Goal: Task Accomplishment & Management: Manage account settings

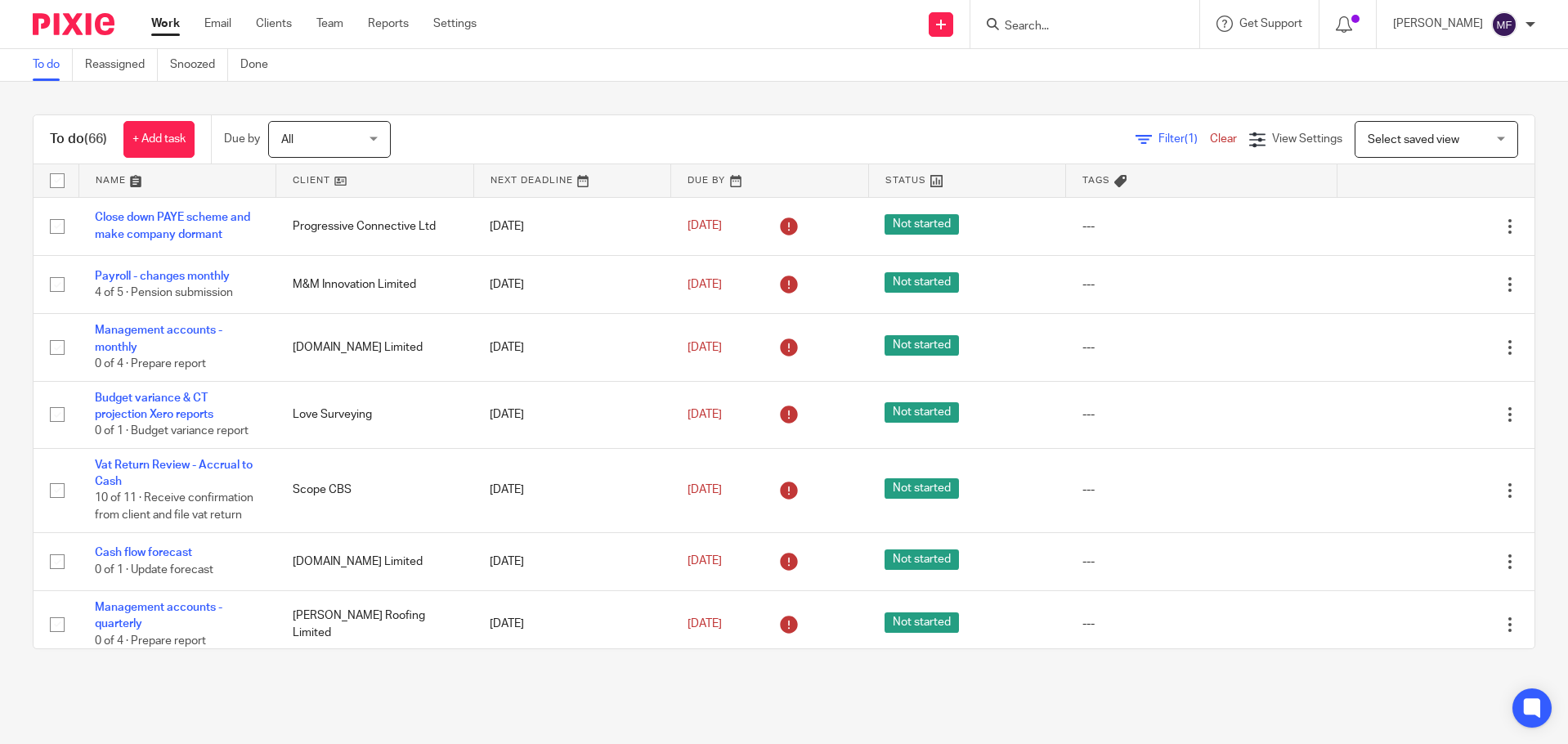
click at [70, 30] on img at bounding box center [74, 24] width 82 height 22
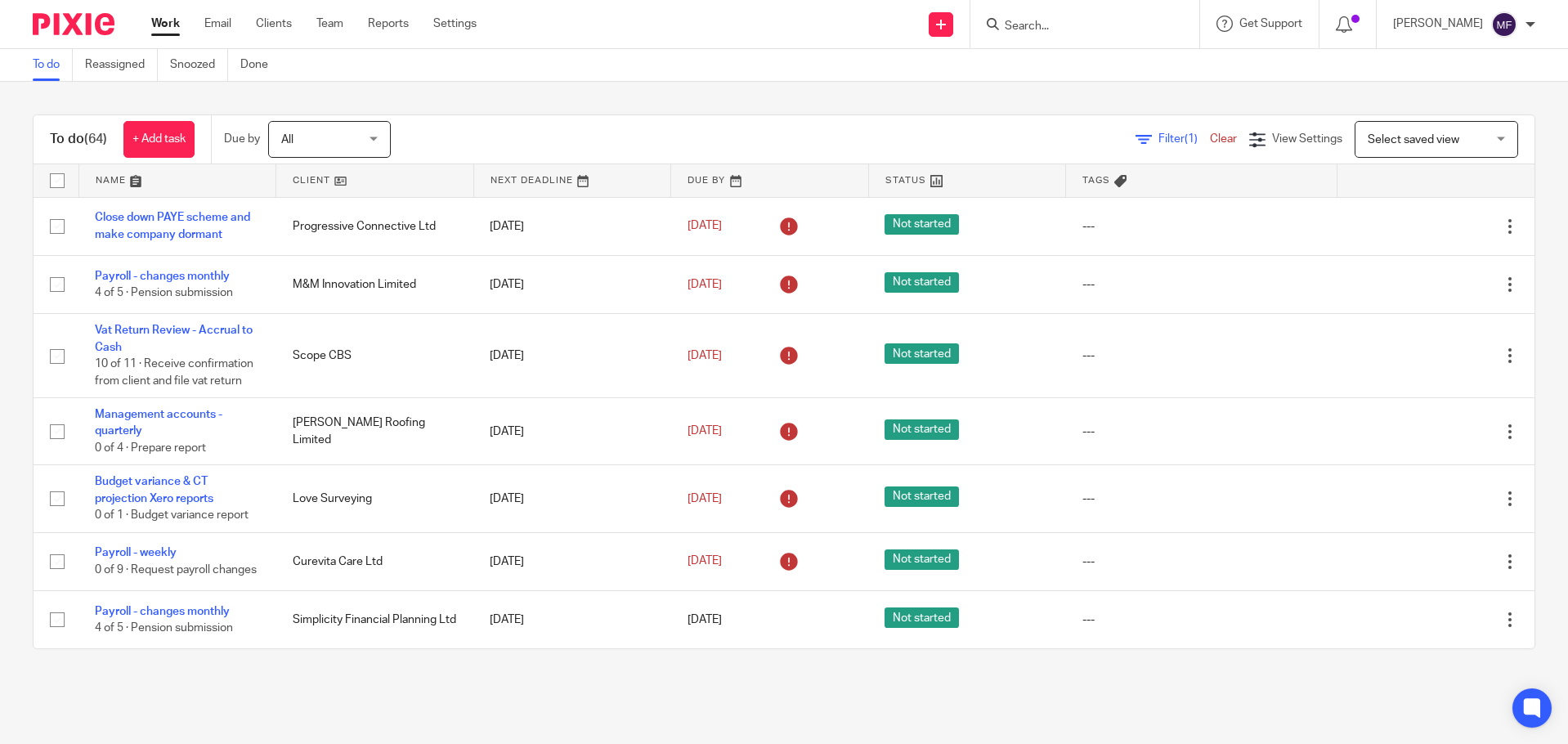
click at [1044, 25] on input "Search" at bounding box center [1077, 27] width 147 height 15
type input "youtopia"
click at [1115, 64] on link at bounding box center [1138, 77] width 277 height 51
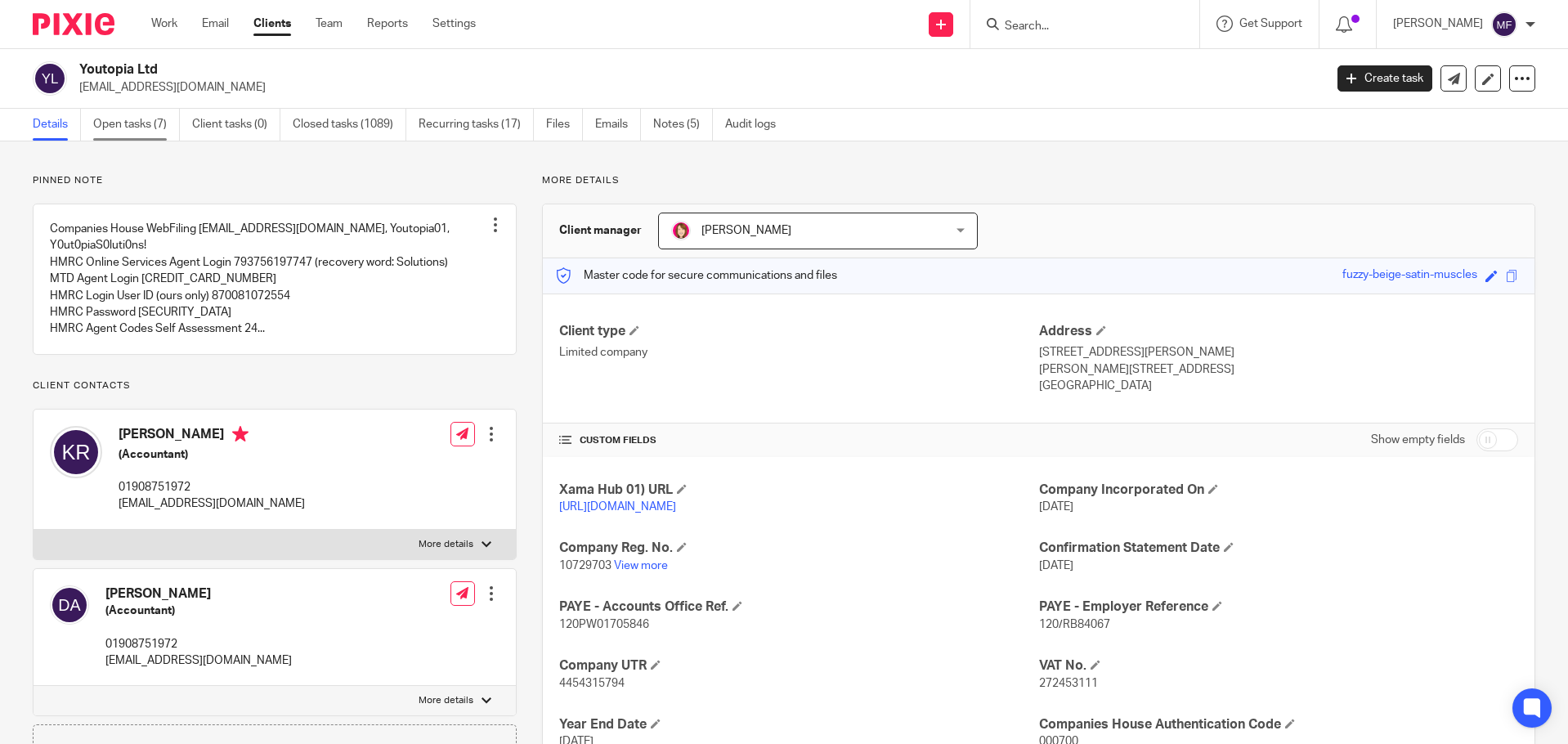
click at [127, 122] on link "Open tasks (7)" at bounding box center [136, 125] width 86 height 32
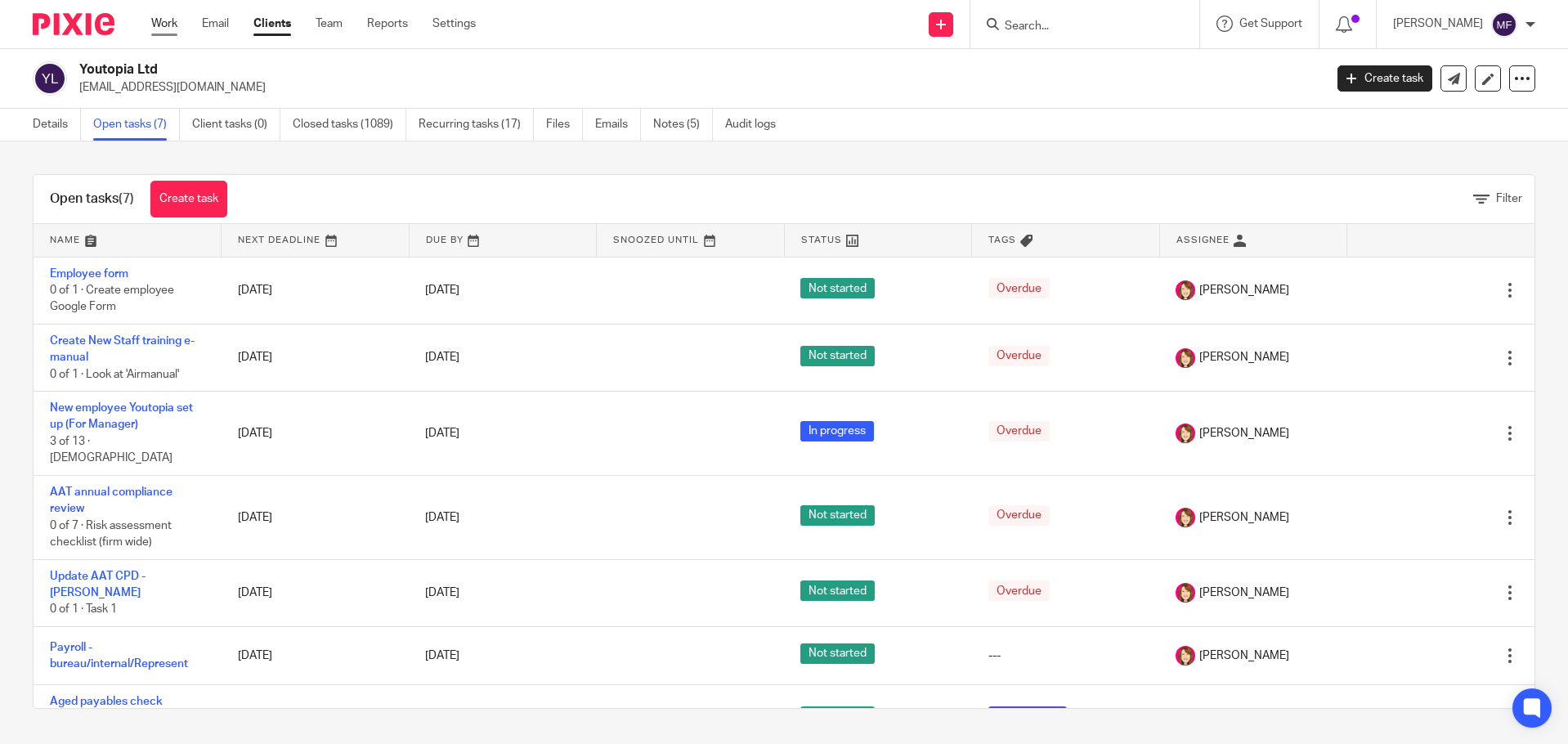
click at [173, 25] on link "Work" at bounding box center [164, 24] width 26 height 16
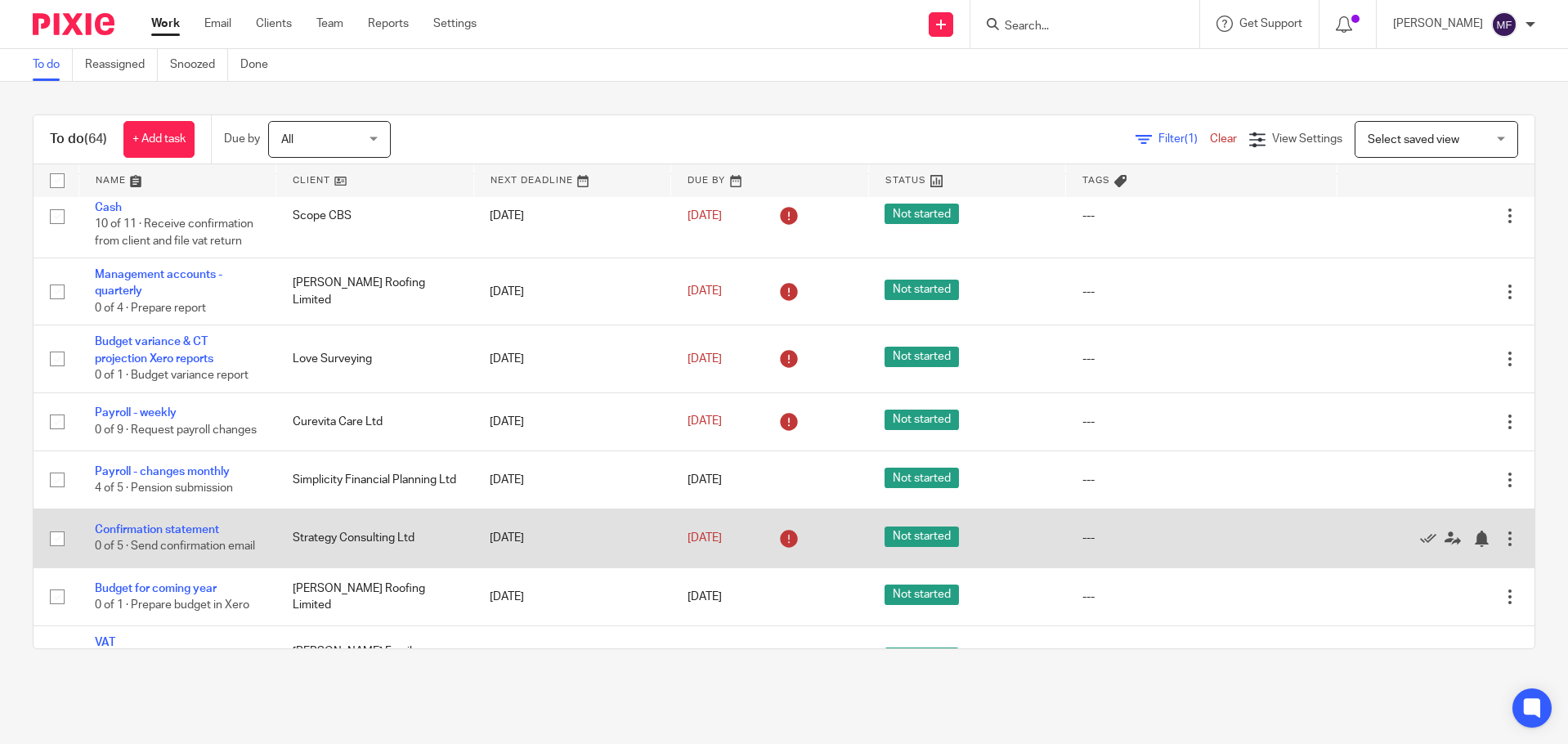
scroll to position [164, 0]
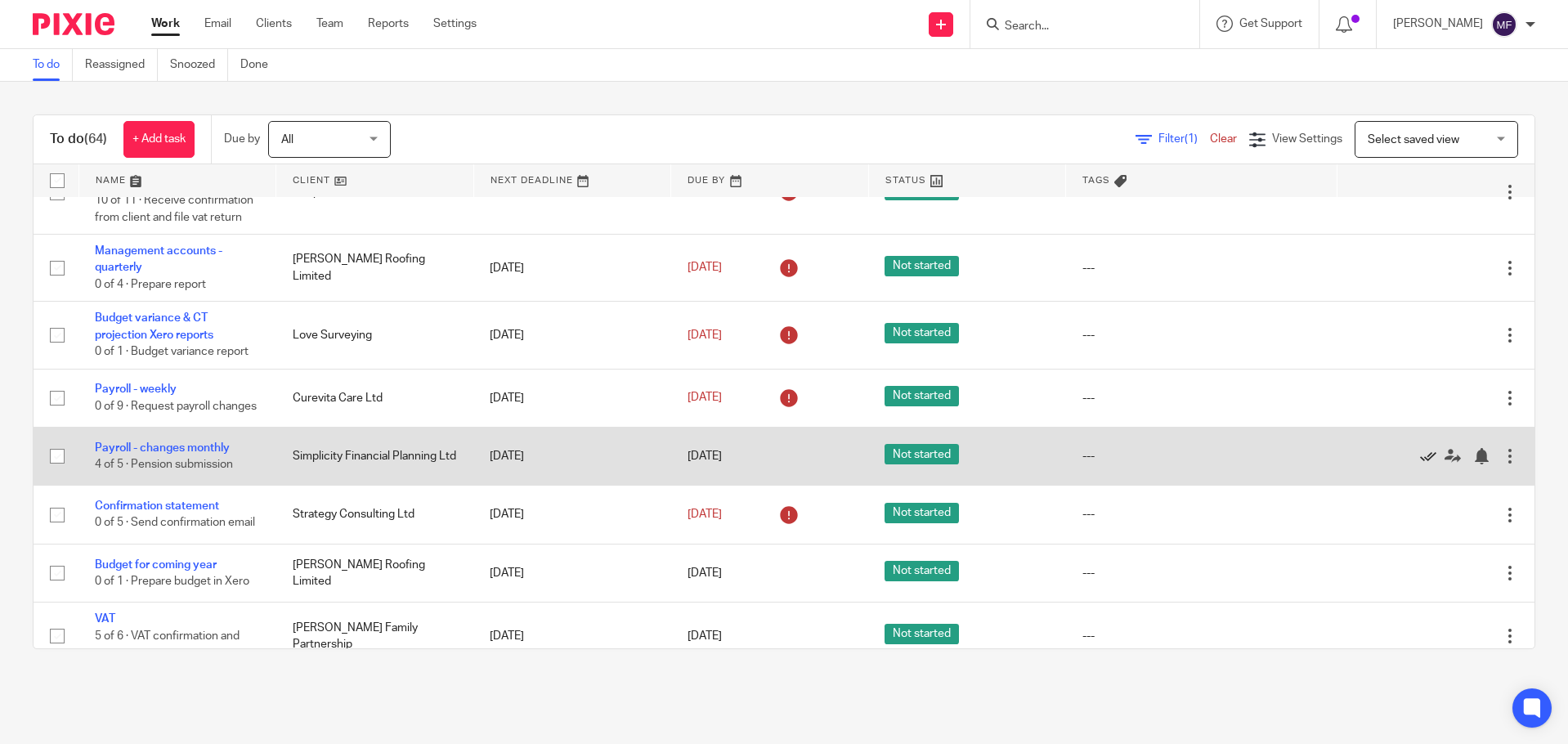
click at [1421, 464] on icon at bounding box center [1429, 456] width 16 height 16
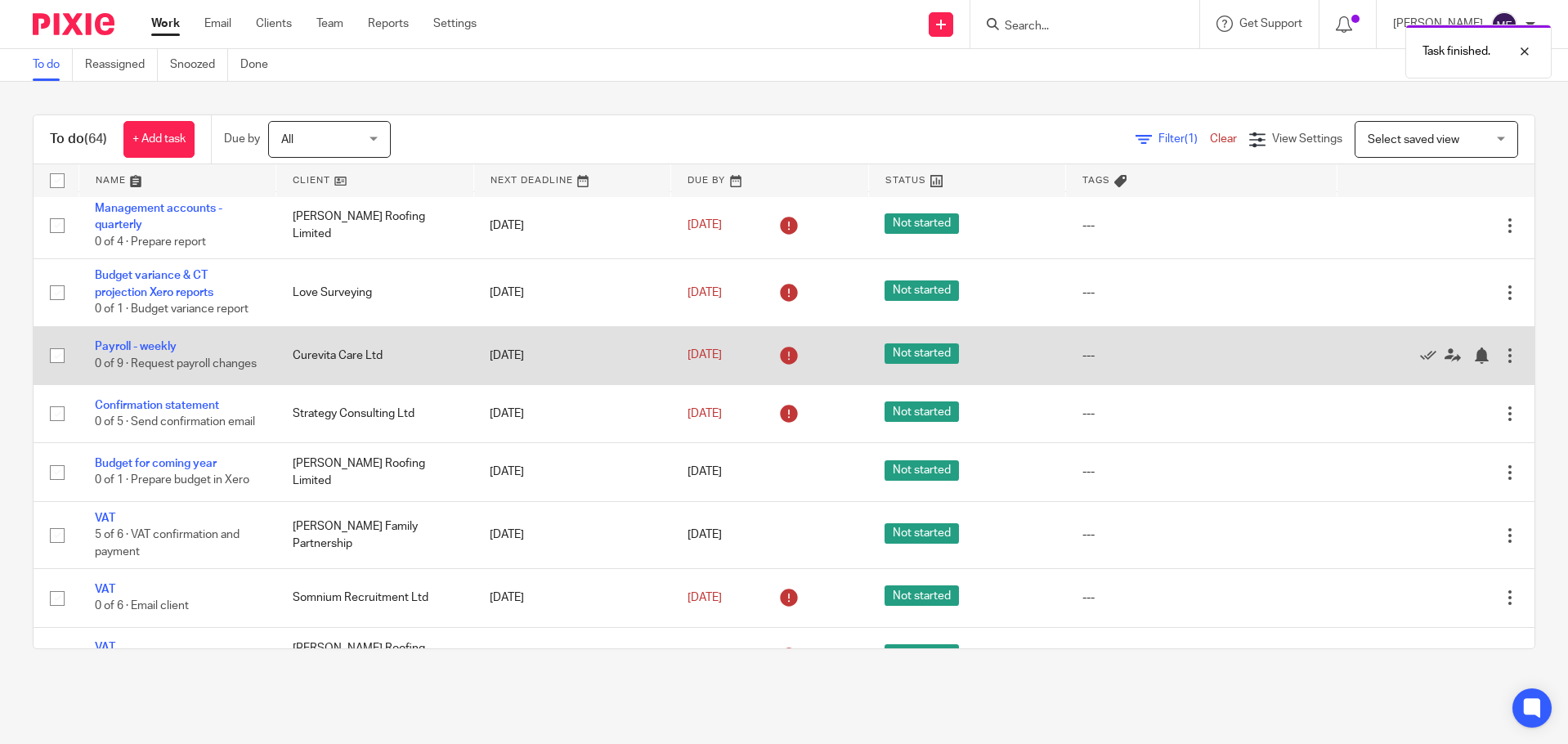
scroll to position [327, 0]
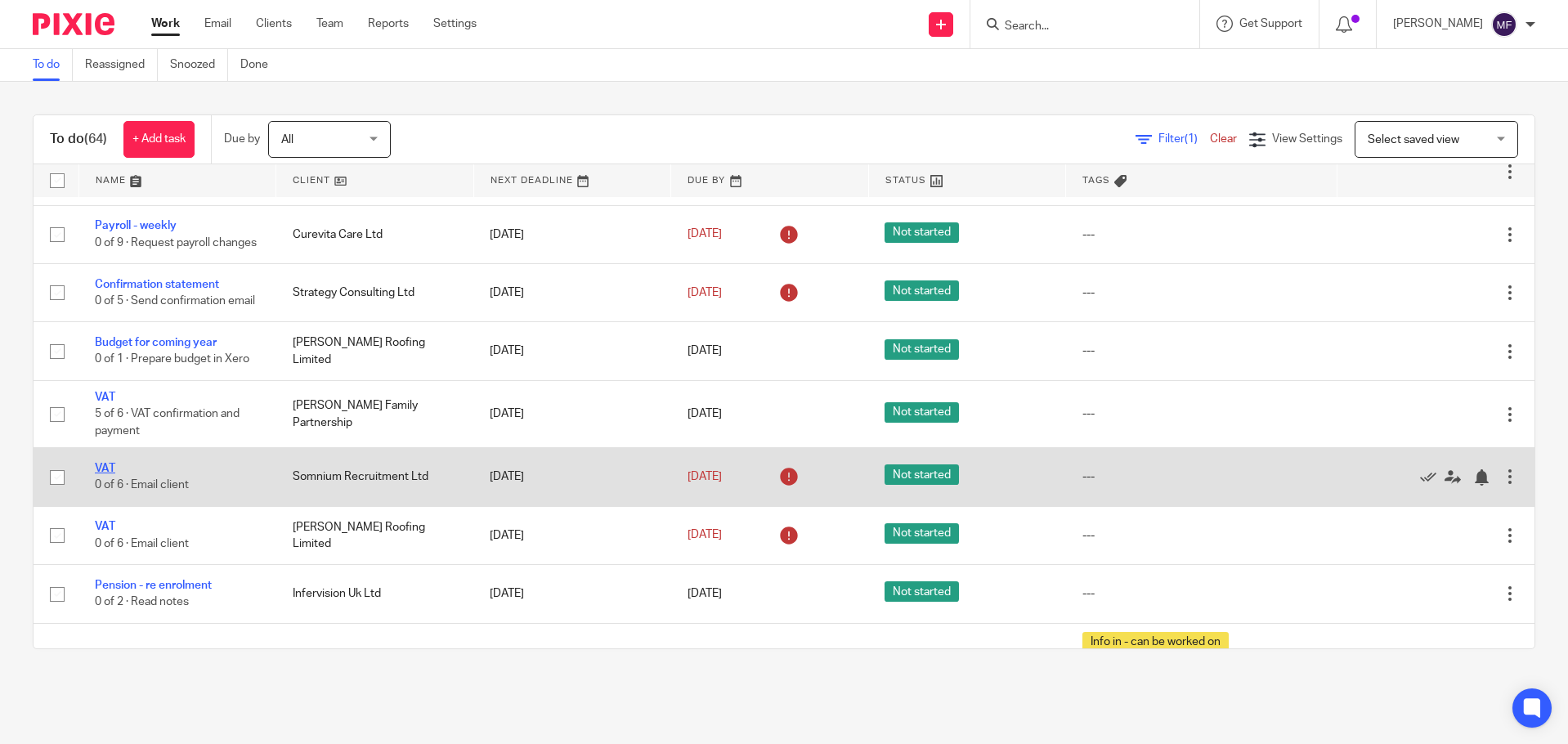
click at [107, 474] on link "VAT" at bounding box center [105, 468] width 20 height 12
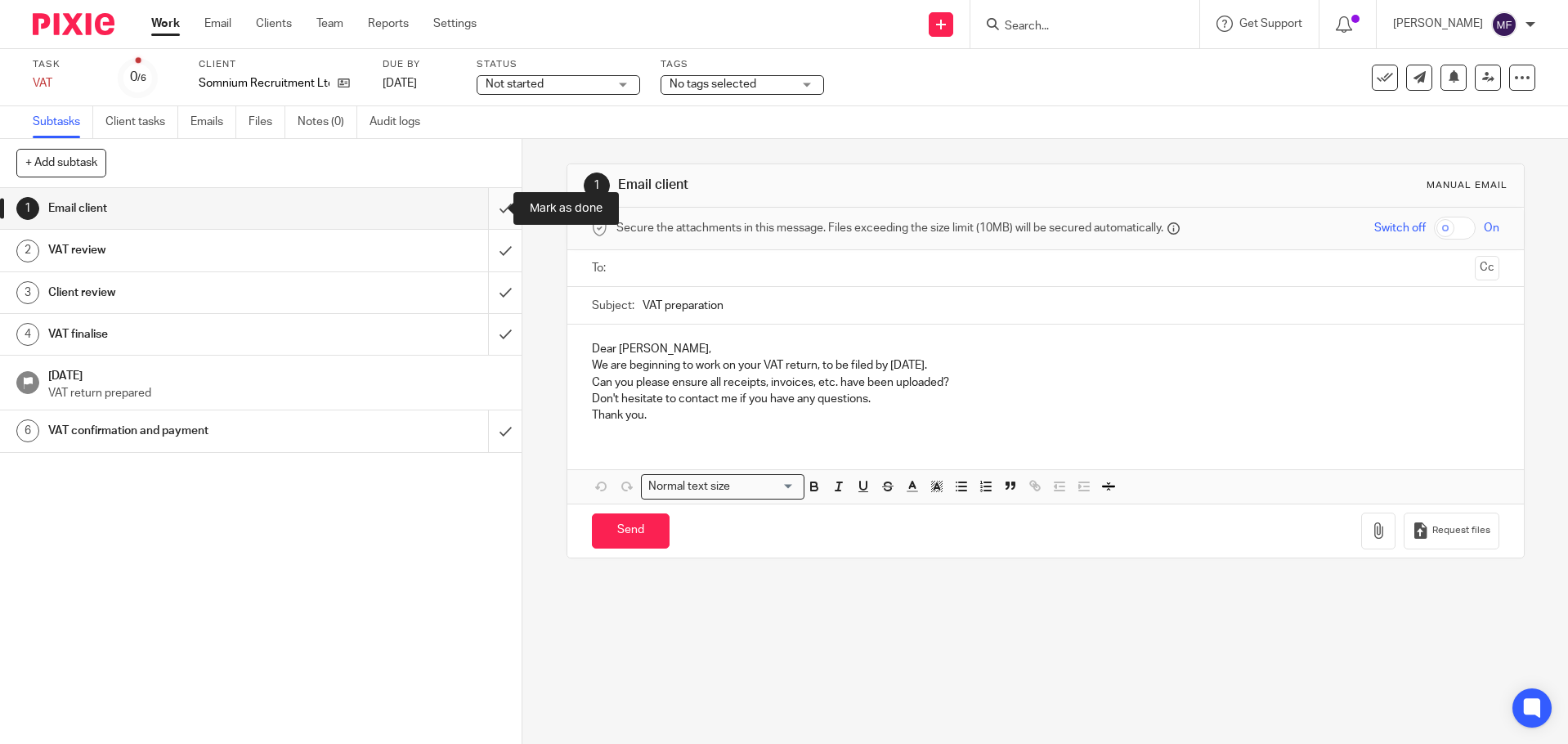
click at [488, 218] on input "submit" at bounding box center [260, 208] width 521 height 41
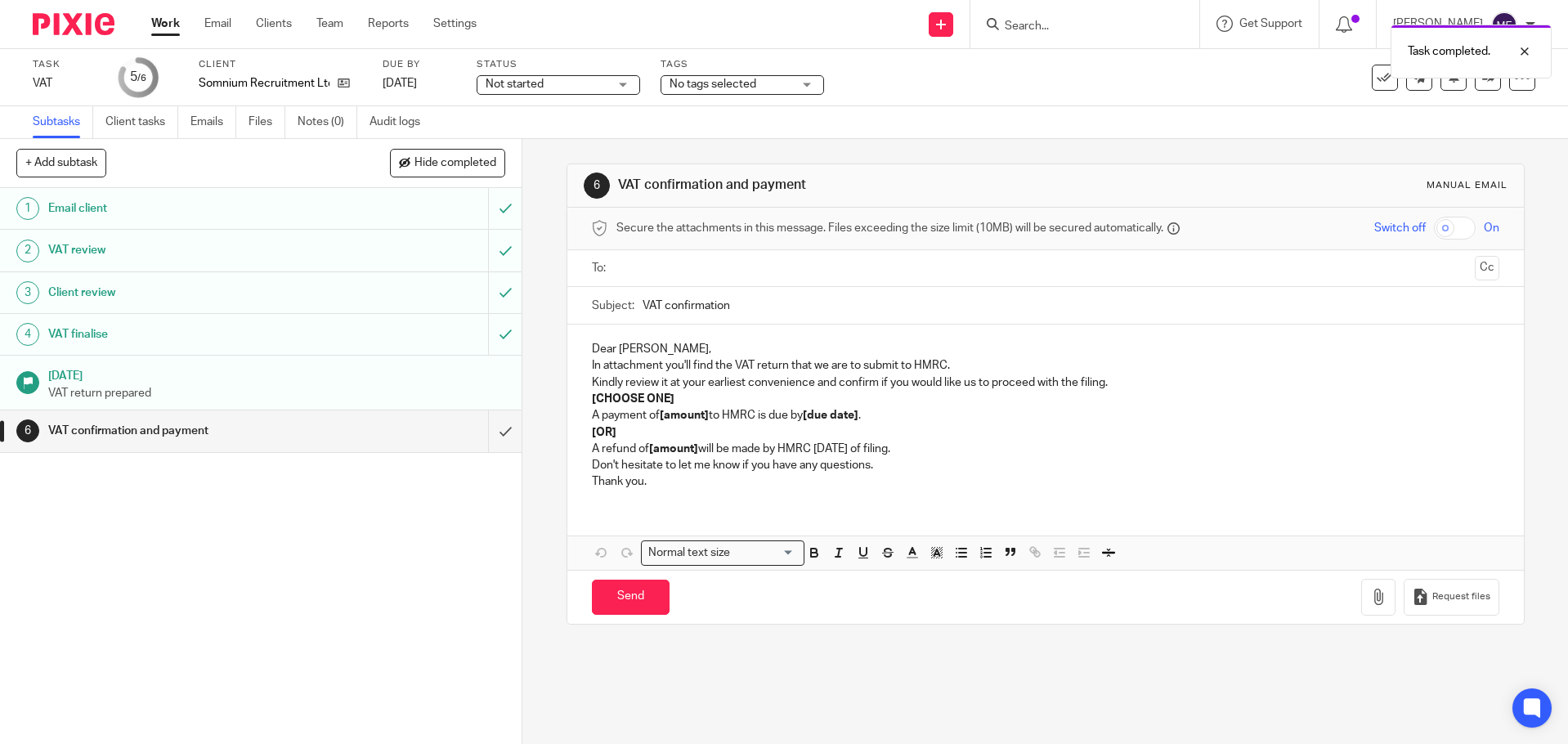
click at [1037, 19] on div "Task completed." at bounding box center [1168, 47] width 768 height 62
click at [1039, 20] on div "Task completed." at bounding box center [1168, 47] width 768 height 62
click at [1039, 27] on div "Task completed." at bounding box center [1168, 47] width 768 height 62
click at [1027, 28] on input "Search" at bounding box center [1077, 27] width 147 height 15
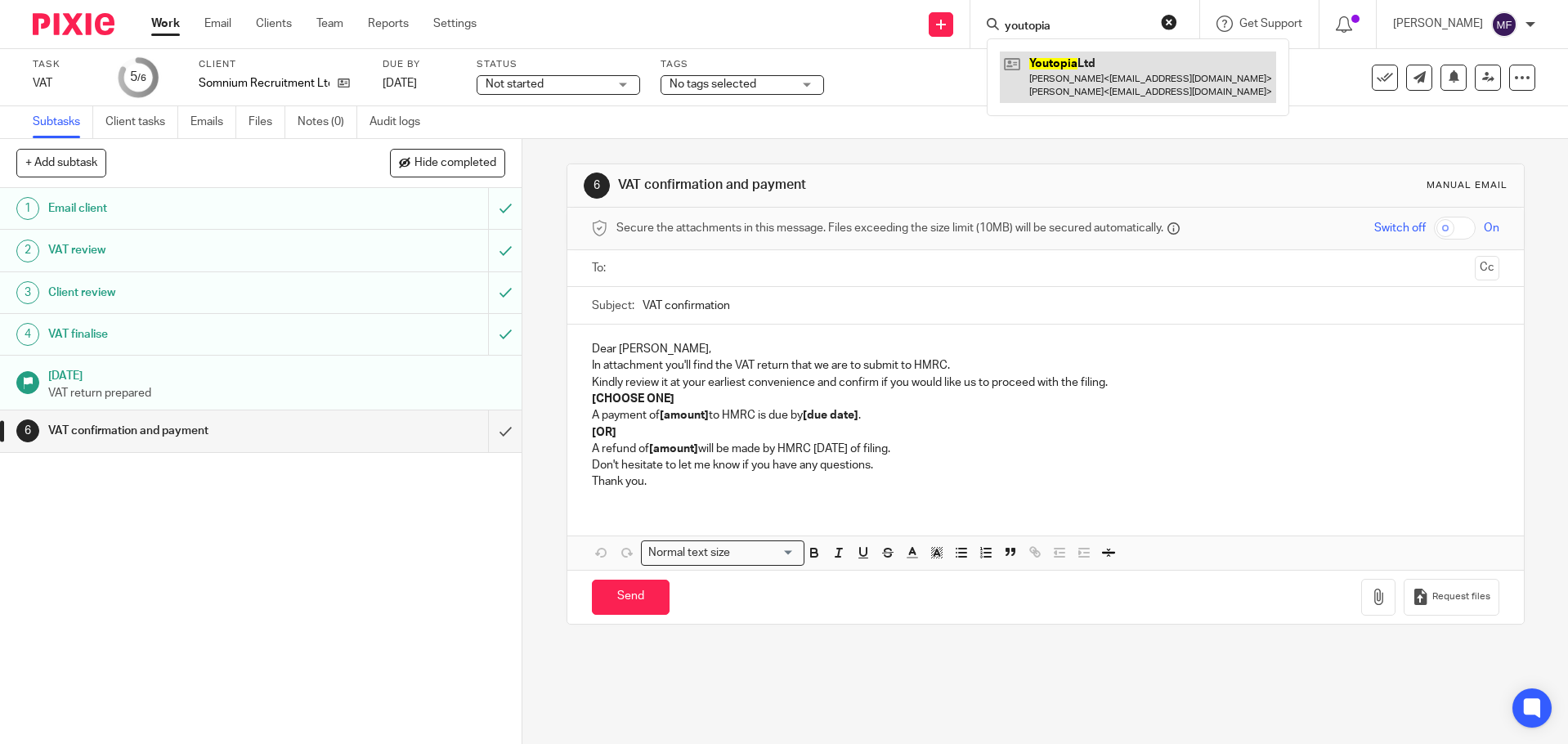
type input "youtopia"
click at [1057, 64] on link at bounding box center [1138, 77] width 277 height 51
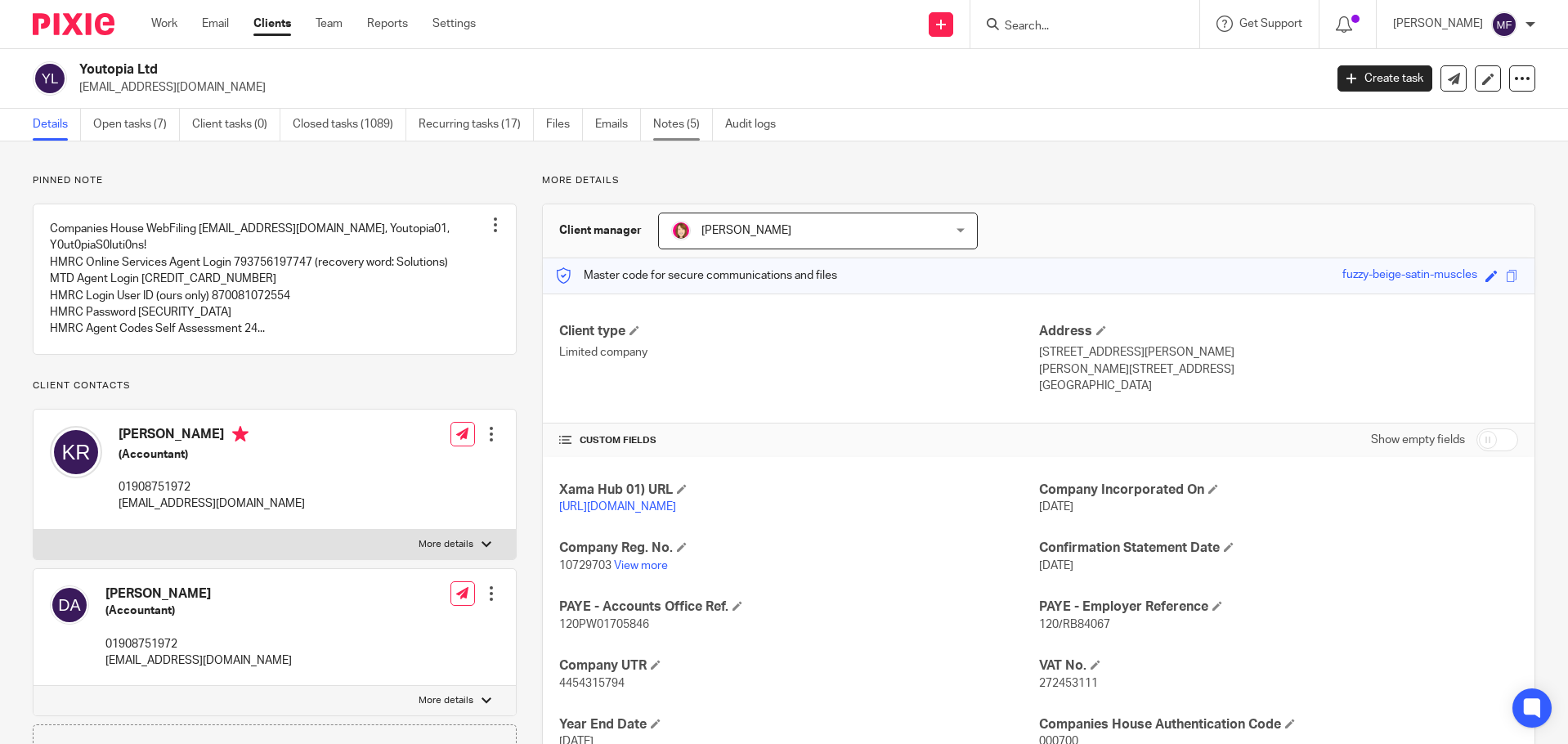
click at [673, 125] on link "Notes (5)" at bounding box center [683, 125] width 60 height 32
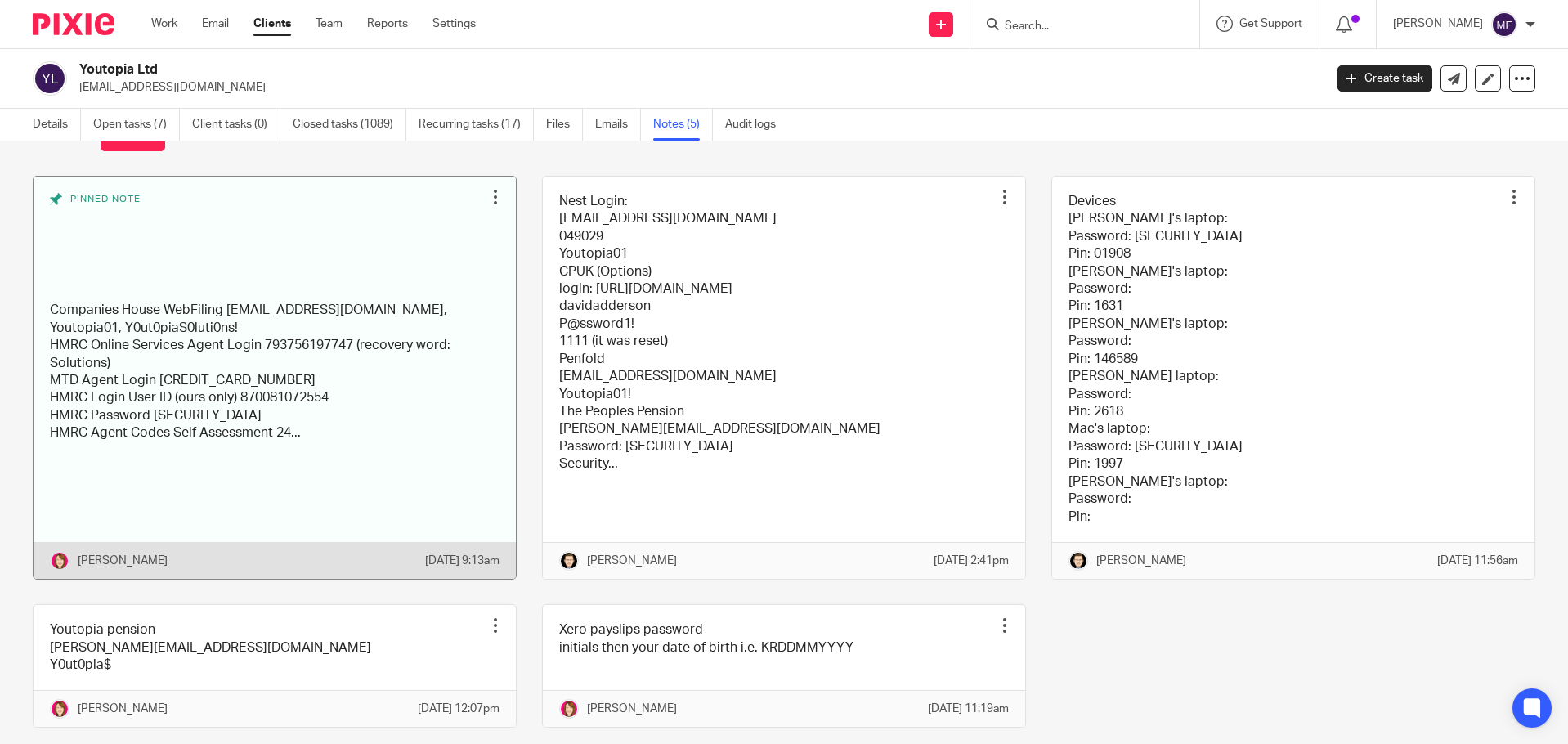
scroll to position [136, 0]
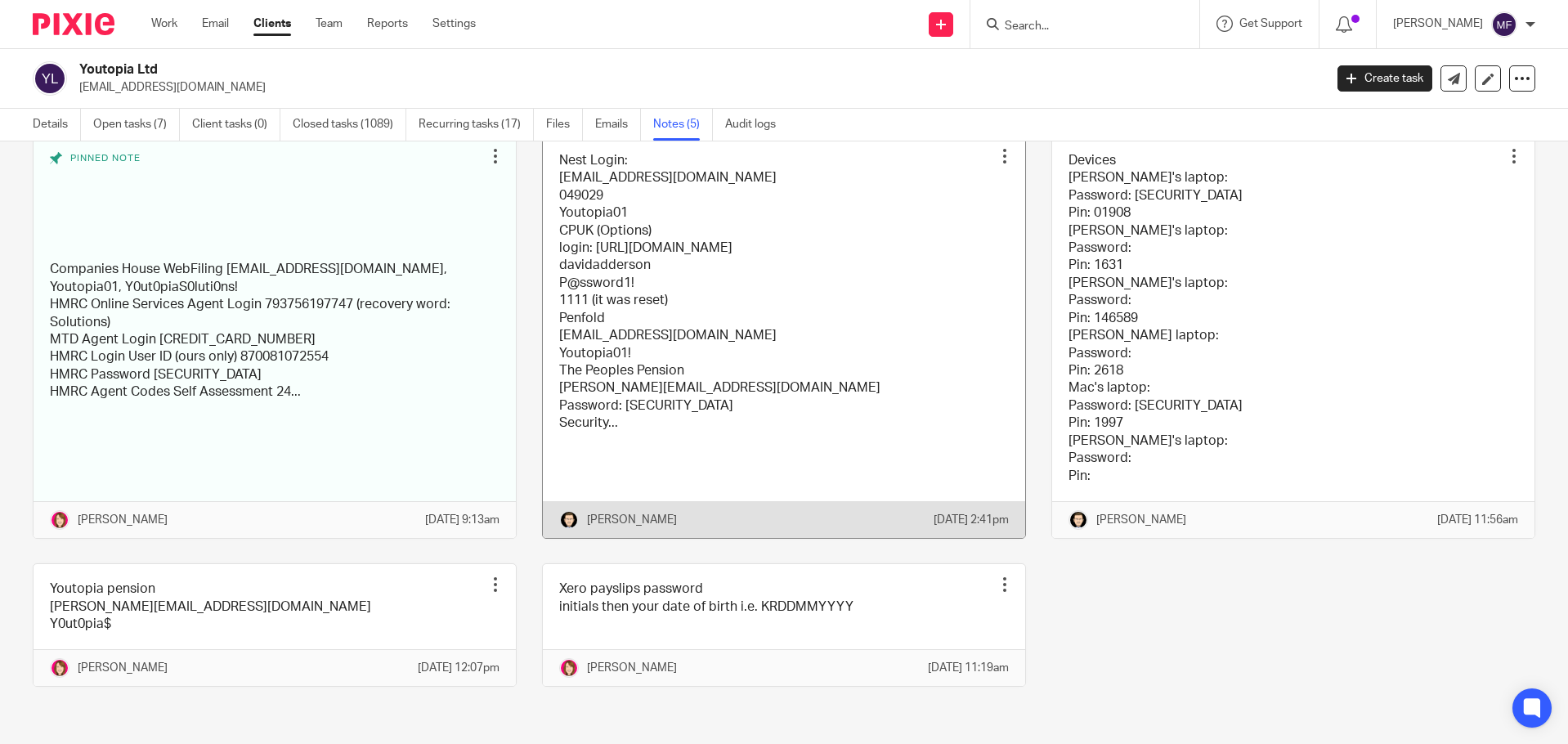
click at [844, 349] on link at bounding box center [784, 337] width 482 height 402
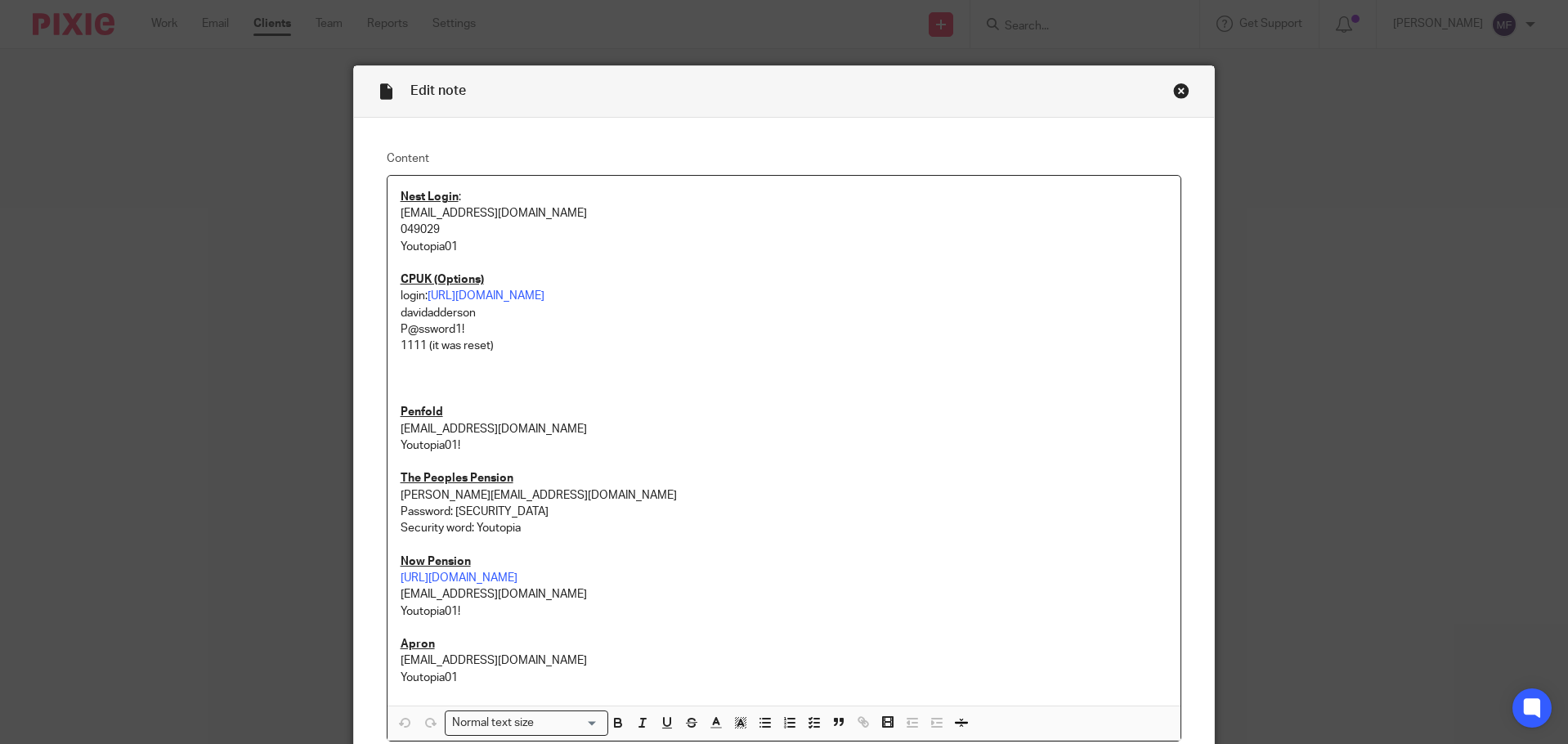
click at [595, 288] on p "login: [URL][DOMAIN_NAME]" at bounding box center [784, 296] width 768 height 16
click at [544, 293] on link "[URL][DOMAIN_NAME]" at bounding box center [486, 296] width 116 height 12
click at [584, 328] on link "[URL][DOMAIN_NAME]" at bounding box center [642, 327] width 116 height 16
click at [468, 319] on p "davidadderson" at bounding box center [784, 313] width 768 height 16
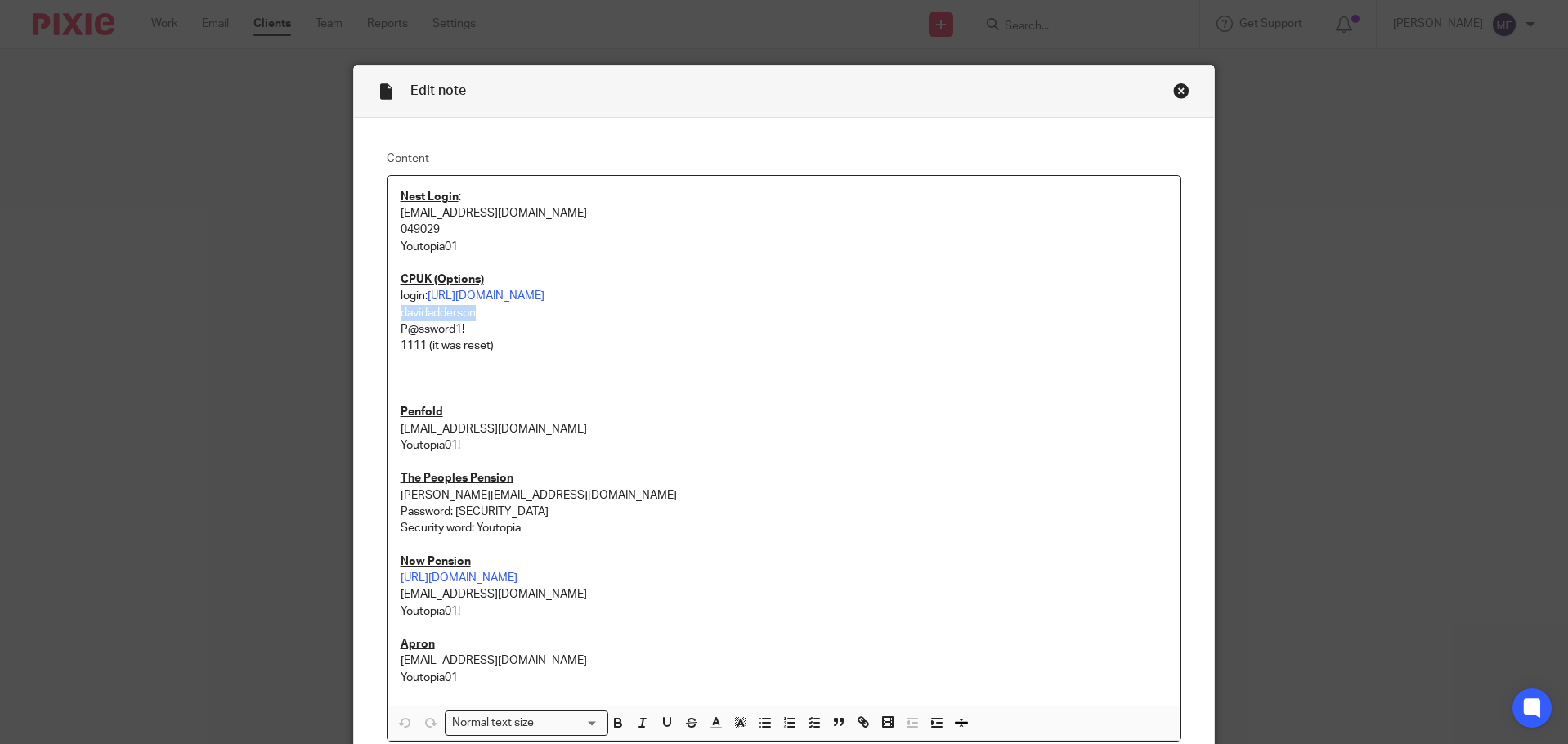
drag, startPoint x: 472, startPoint y: 316, endPoint x: 389, endPoint y: 310, distance: 83.2
click at [378, 310] on div "Content Nest Login : Hello@youtopiasolutions.co.uk 049029 Youtopia01 CPUK (Opti…" at bounding box center [784, 446] width 861 height 657
copy p "davidadderson"
drag, startPoint x: 405, startPoint y: 335, endPoint x: 425, endPoint y: 330, distance: 20.6
click at [368, 334] on div "Content Nest Login : Hello@youtopiasolutions.co.uk 049029 Youtopia01 CPUK (Opti…" at bounding box center [784, 446] width 861 height 657
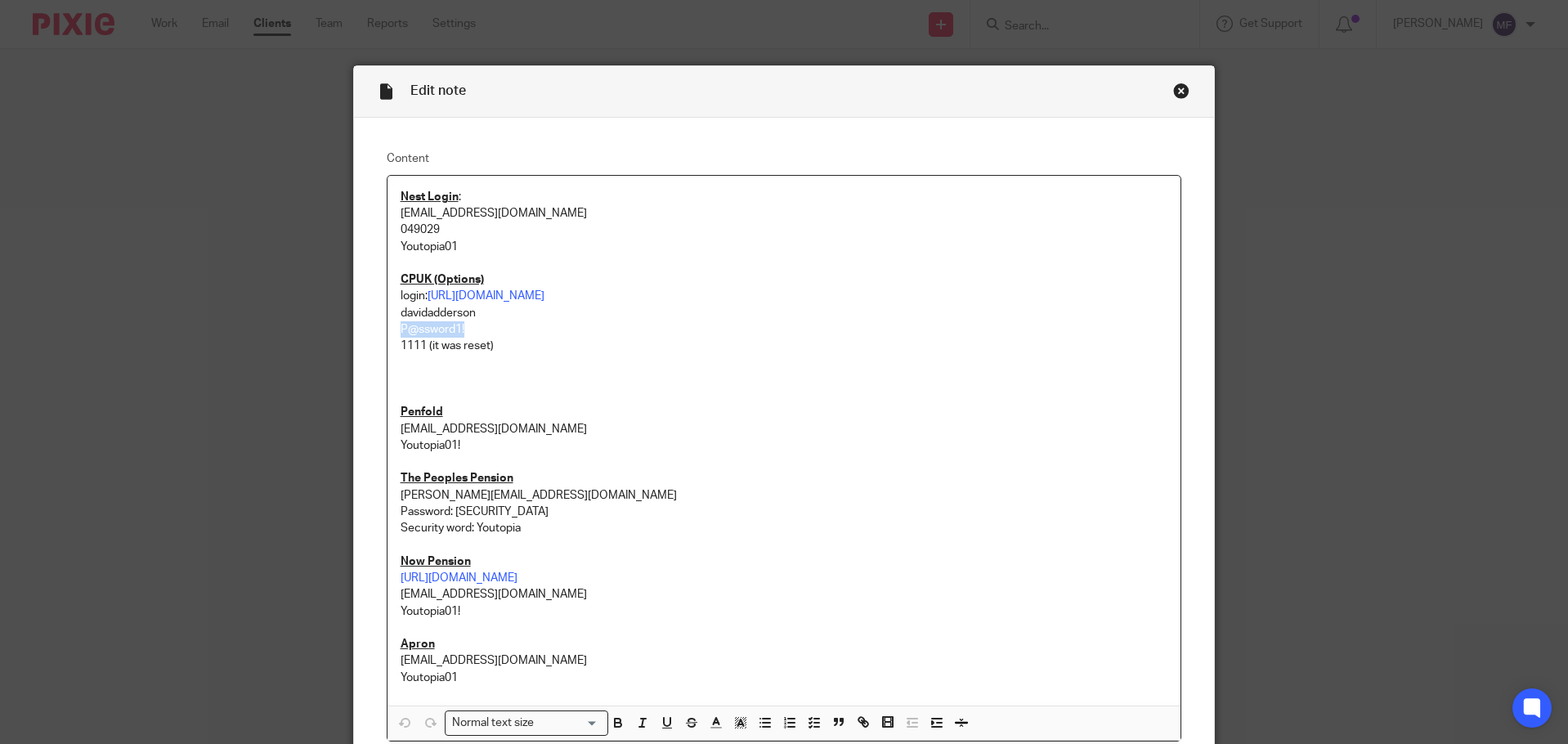
copy p "P@ssword1!"
click at [544, 299] on link "https://eproduct.itmlimited.com/easeOPTIONSLive" at bounding box center [486, 296] width 116 height 12
click at [544, 297] on link "https://eproduct.itmlimited.com/easeOPTIONSLive" at bounding box center [486, 296] width 116 height 12
click at [548, 325] on link "https://eproduct.itmlimited.com/easeOPTIONSLive" at bounding box center [581, 327] width 116 height 16
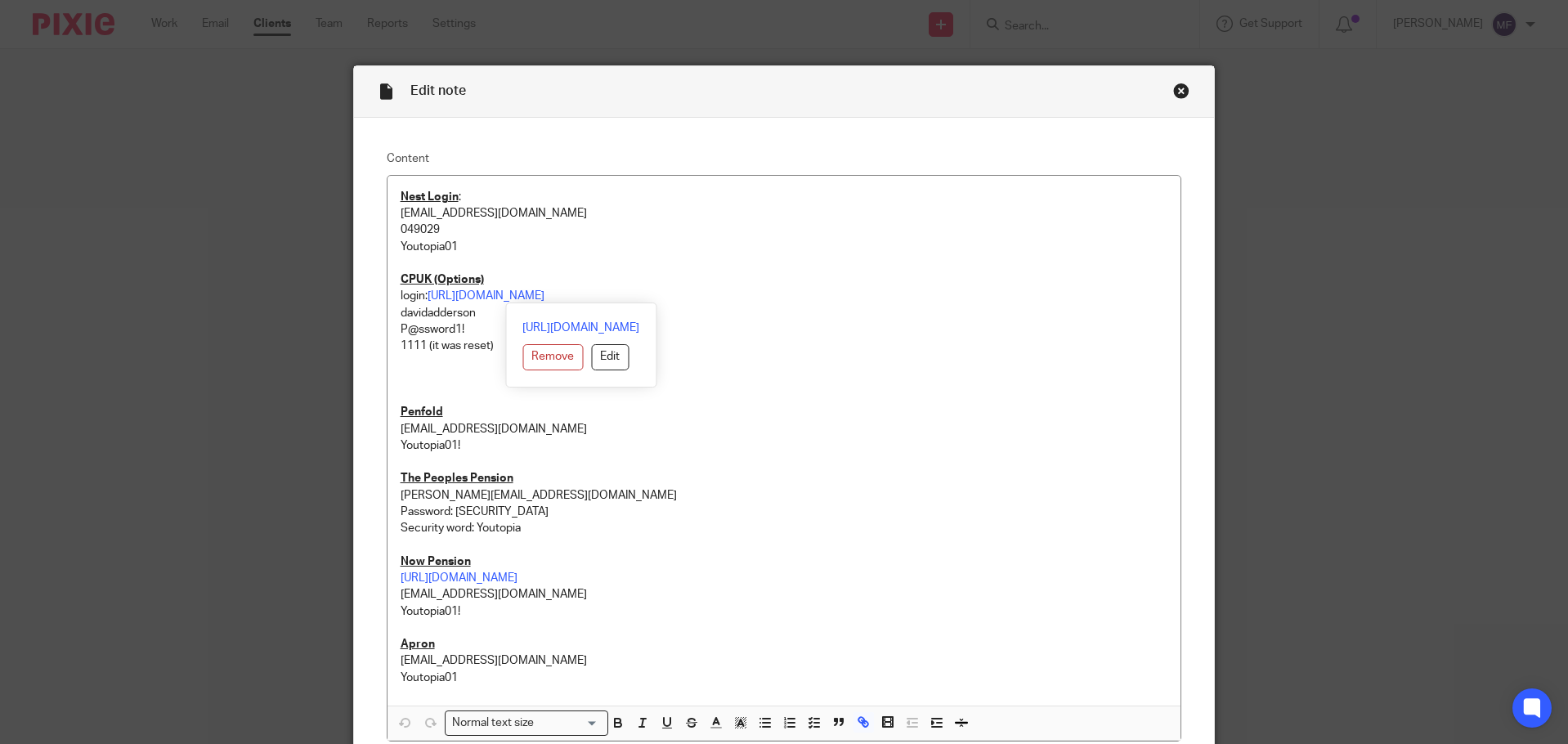
drag, startPoint x: 1183, startPoint y: 89, endPoint x: 1131, endPoint y: 112, distance: 56.9
click at [1183, 89] on div "Close this dialog window" at bounding box center [1181, 91] width 16 height 16
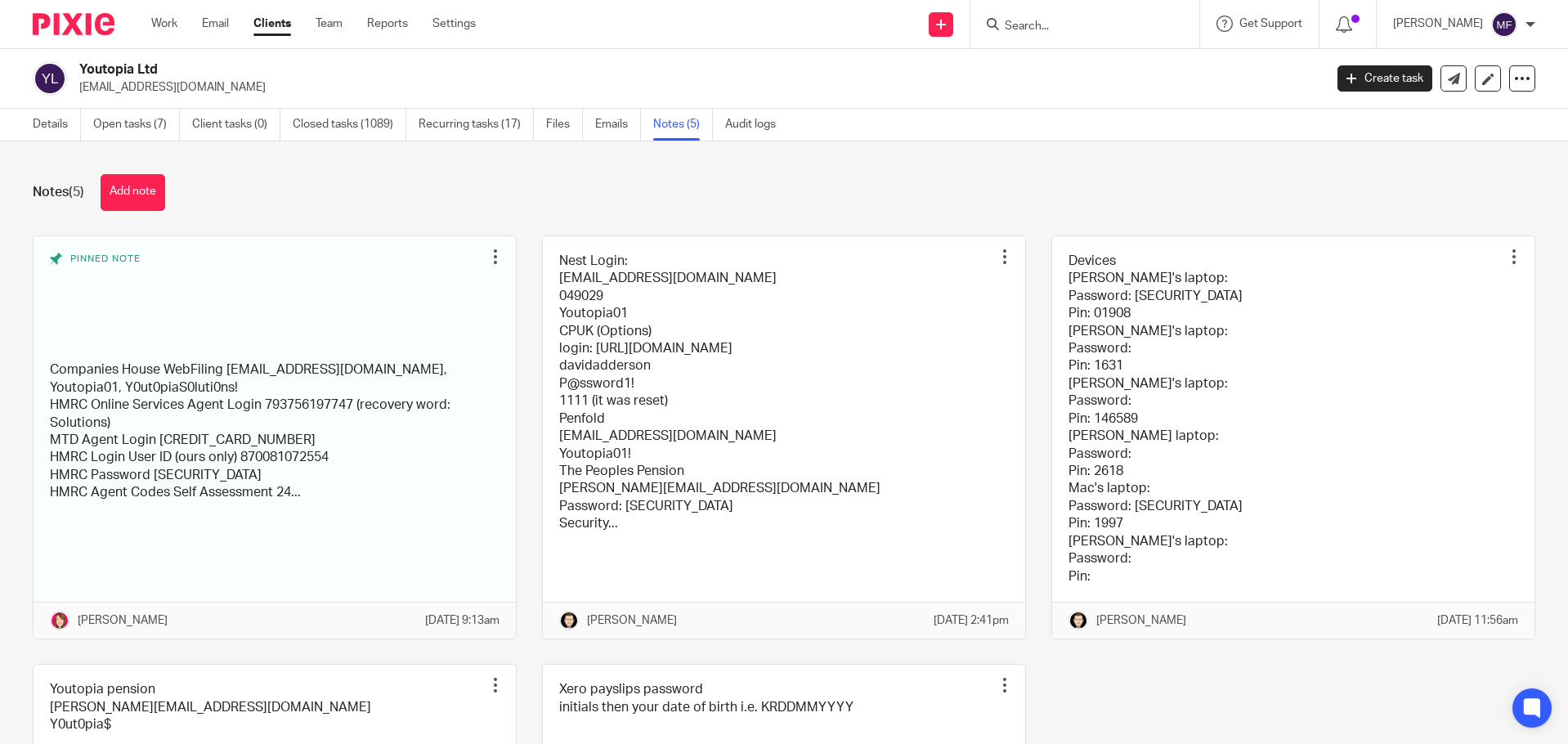
click at [70, 32] on img at bounding box center [74, 24] width 82 height 22
